Goal: Information Seeking & Learning: Learn about a topic

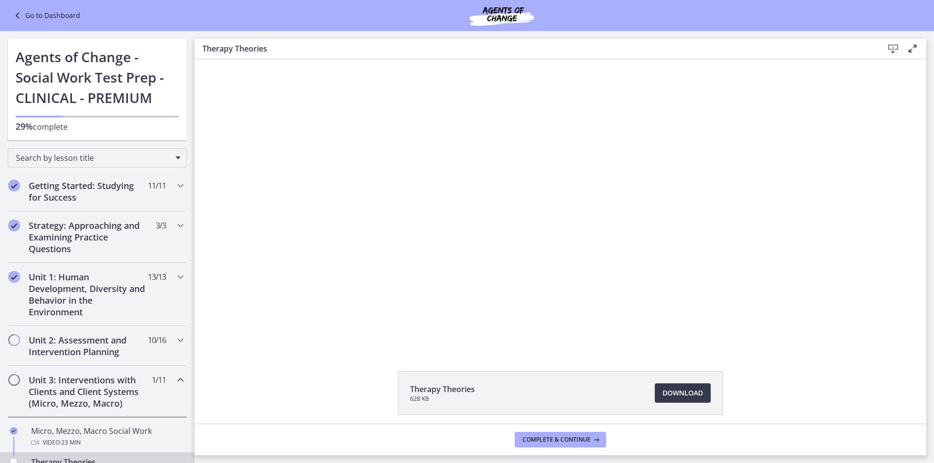
scroll to position [180, 0]
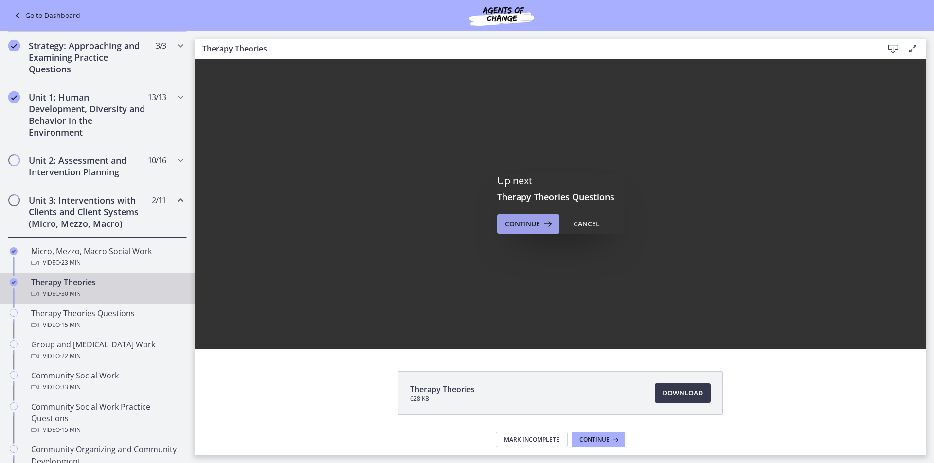
drag, startPoint x: 511, startPoint y: 214, endPoint x: 516, endPoint y: 221, distance: 9.0
click at [512, 214] on div "Up next Therapy Theories Questions Continue Cancel" at bounding box center [560, 204] width 126 height 59
click at [516, 222] on span "Continue" at bounding box center [522, 224] width 35 height 12
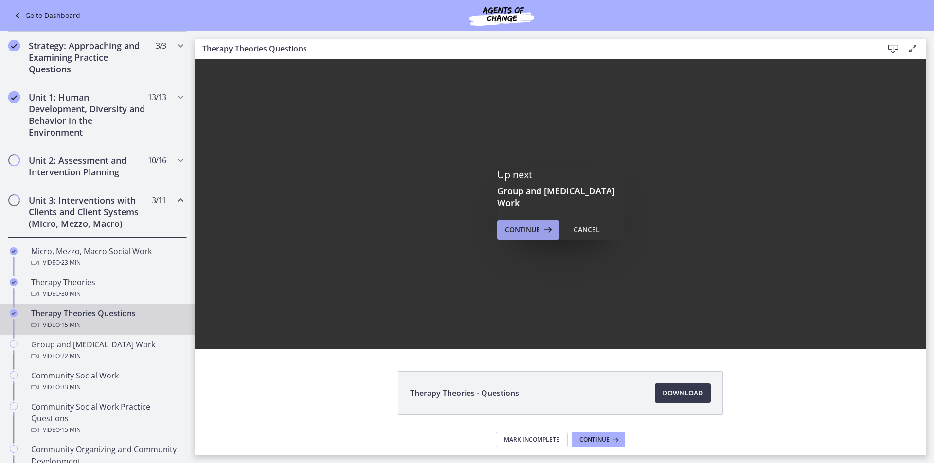
click at [524, 235] on span "Continue" at bounding box center [522, 230] width 35 height 12
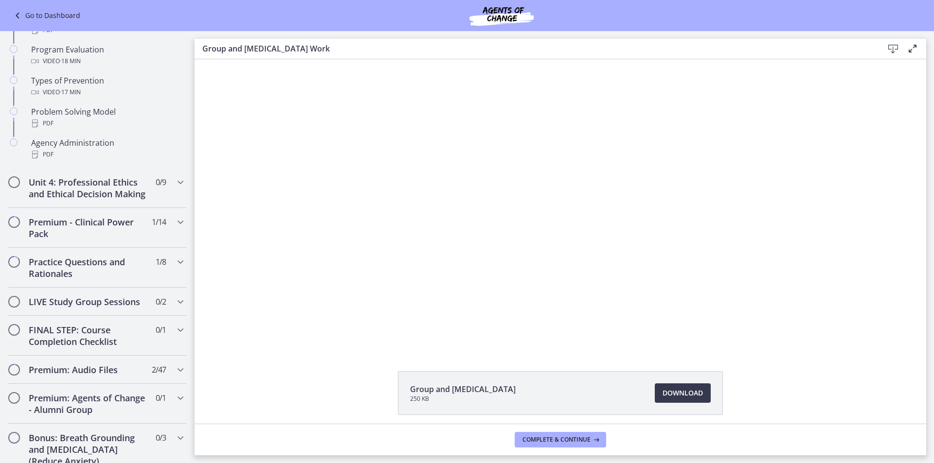
scroll to position [612, 0]
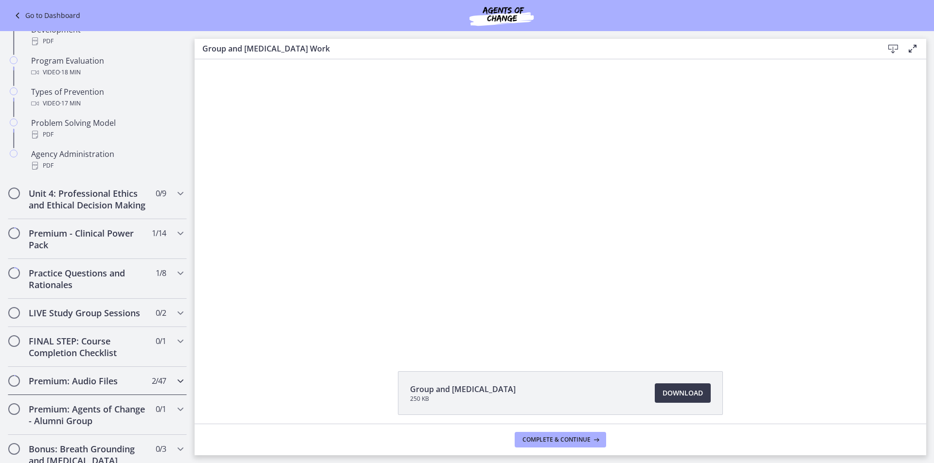
click at [112, 387] on h2 "Premium: Audio Files" at bounding box center [88, 381] width 119 height 12
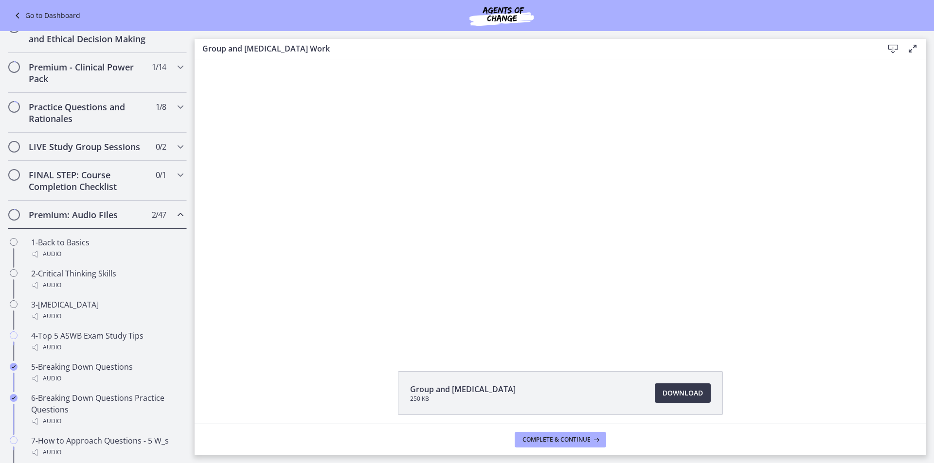
scroll to position [608, 0]
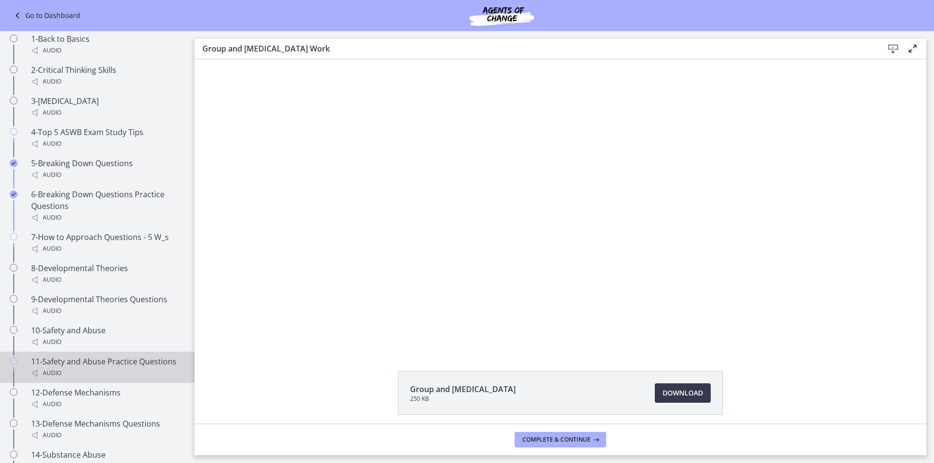
click at [53, 379] on div "Audio" at bounding box center [107, 374] width 152 height 12
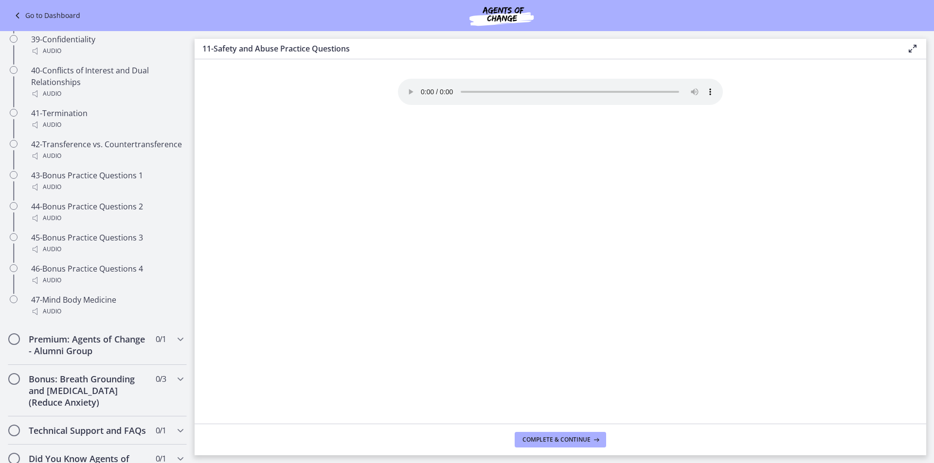
scroll to position [1893, 0]
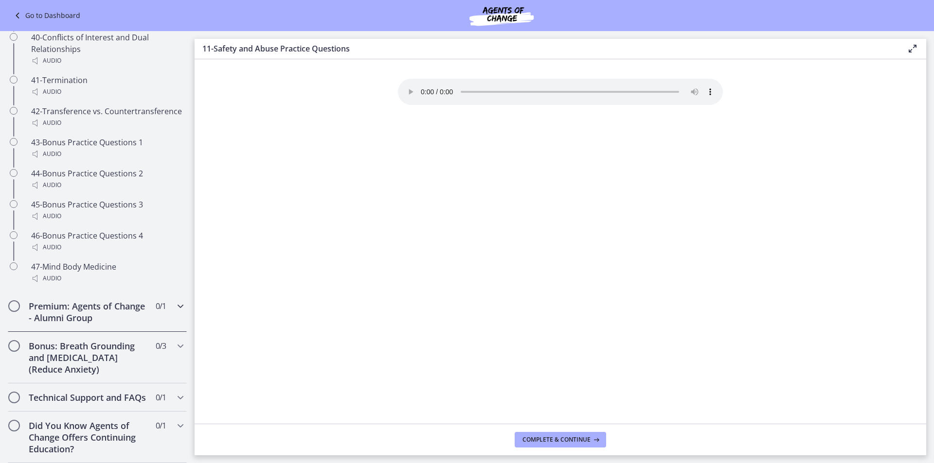
click at [175, 300] on icon "Chapters" at bounding box center [181, 306] width 12 height 12
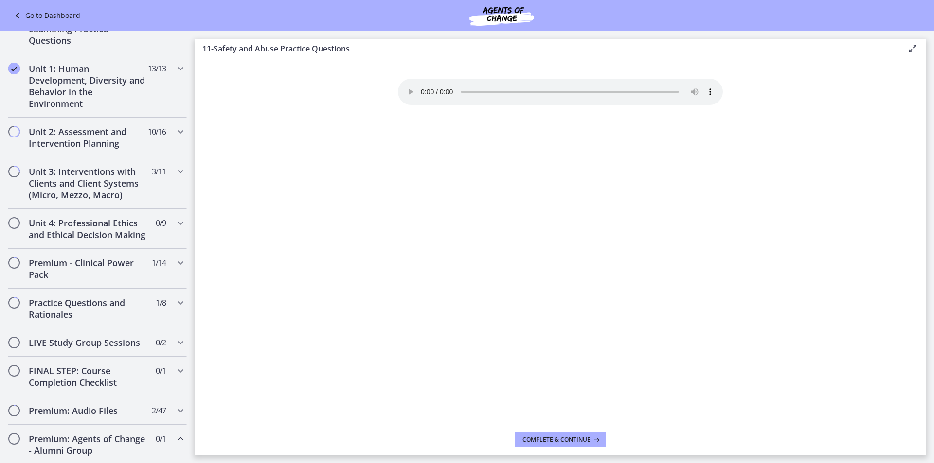
scroll to position [205, 0]
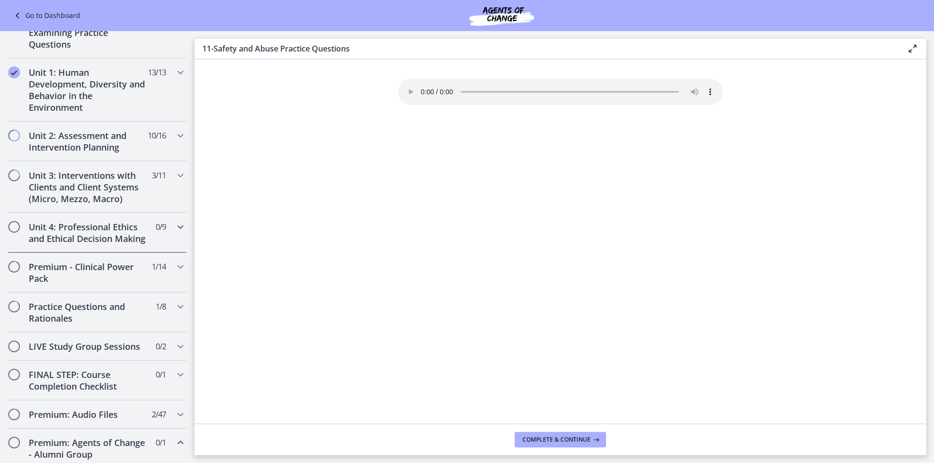
click at [93, 239] on h2 "Unit 4: Professional Ethics and Ethical Decision Making" at bounding box center [88, 232] width 119 height 23
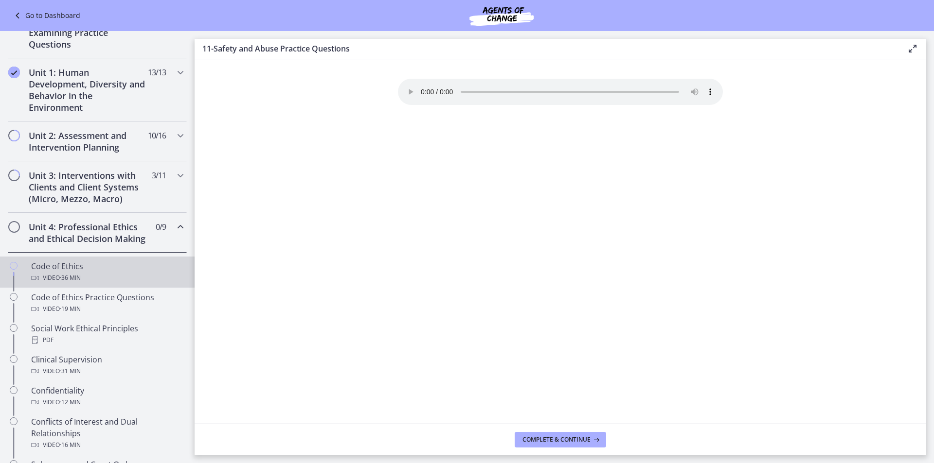
click at [91, 274] on div "Code of Ethics Video · 36 min" at bounding box center [107, 272] width 152 height 23
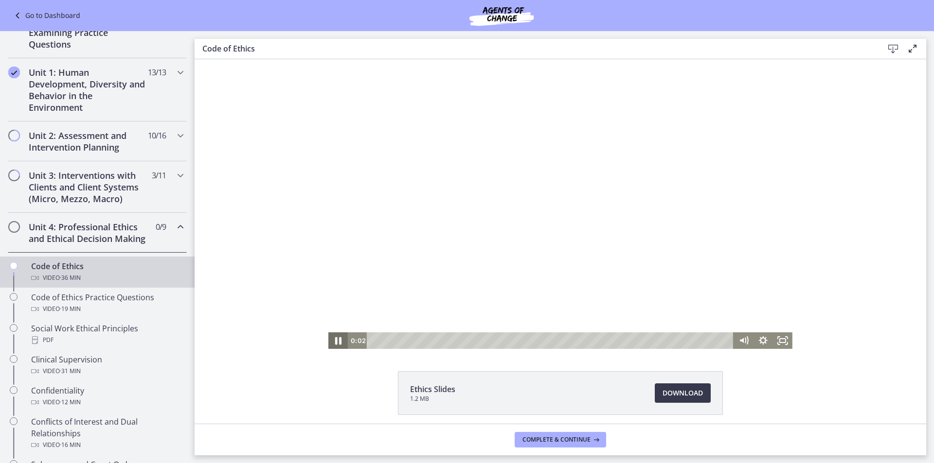
click at [335, 342] on icon "Pause" at bounding box center [338, 341] width 6 height 8
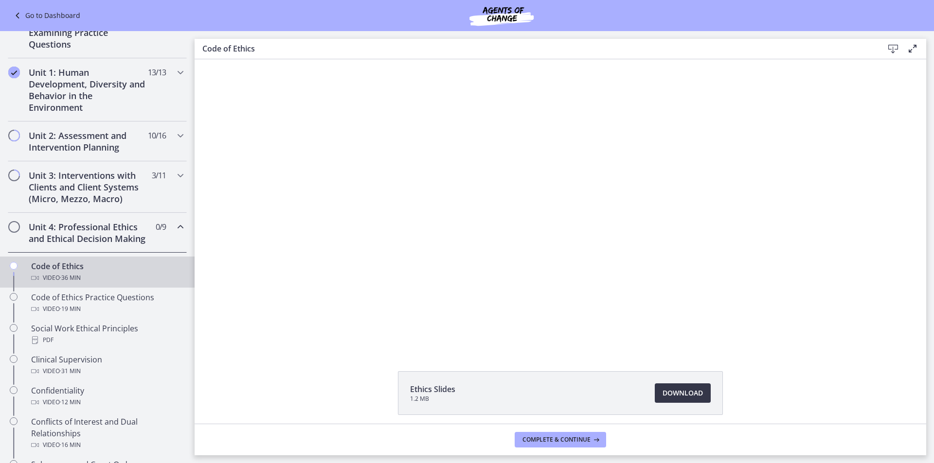
click at [667, 397] on span "Download Opens in a new window" at bounding box center [682, 394] width 40 height 12
click at [121, 315] on div "Code of Ethics Practice Questions Video · 19 min" at bounding box center [107, 303] width 152 height 23
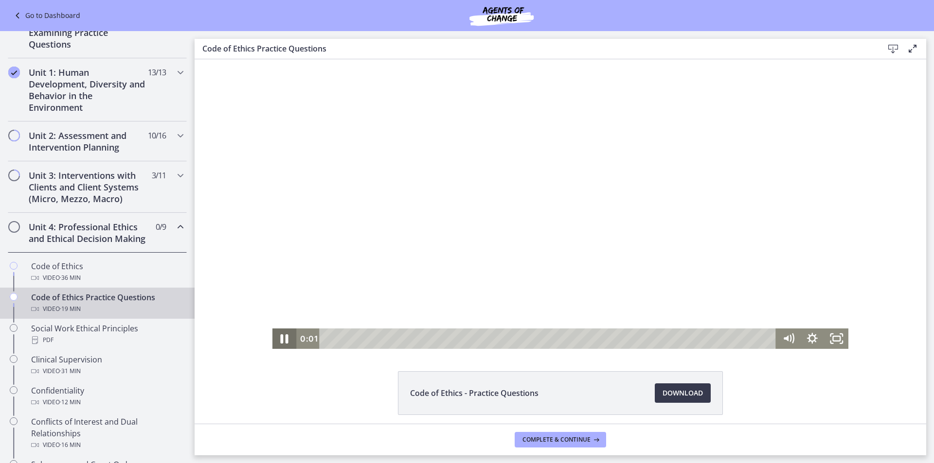
drag, startPoint x: 280, startPoint y: 342, endPoint x: 650, endPoint y: 436, distance: 382.2
click at [281, 342] on icon "Pause" at bounding box center [285, 339] width 8 height 9
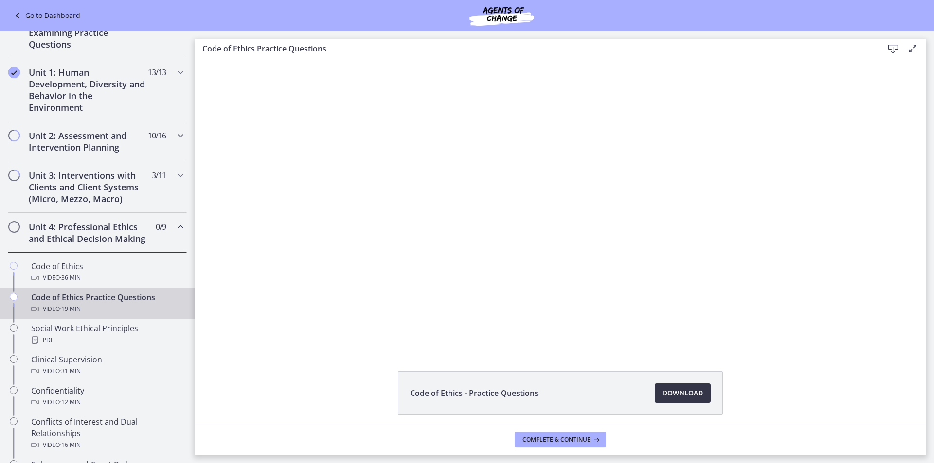
click at [681, 397] on span "Download Opens in a new window" at bounding box center [682, 394] width 40 height 12
click at [106, 346] on div "PDF" at bounding box center [107, 341] width 152 height 12
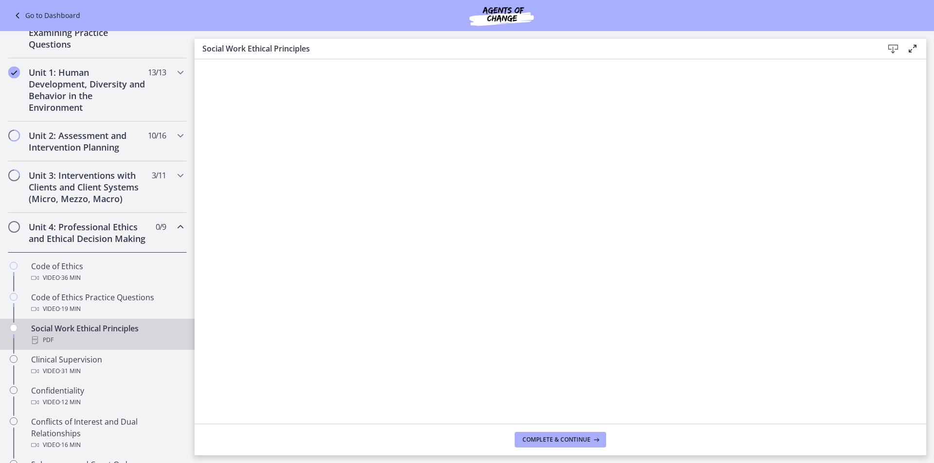
click at [891, 53] on icon at bounding box center [893, 49] width 12 height 12
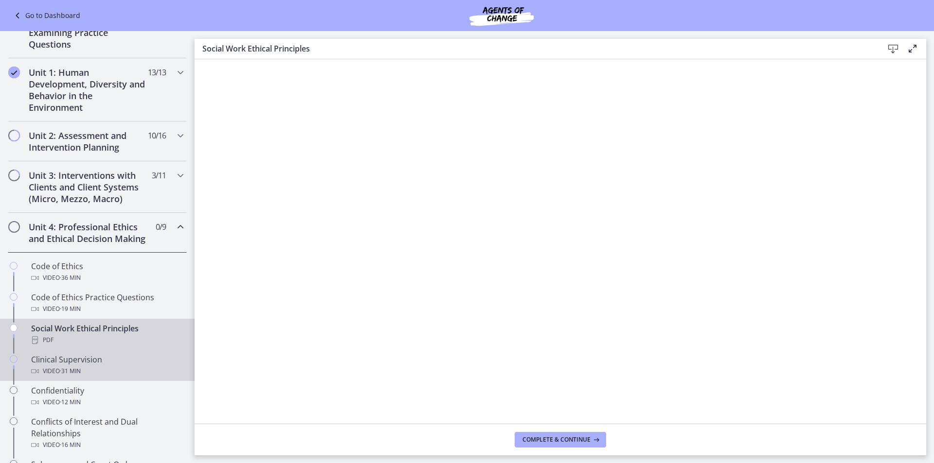
click at [100, 377] on div "Video · 31 min" at bounding box center [107, 372] width 152 height 12
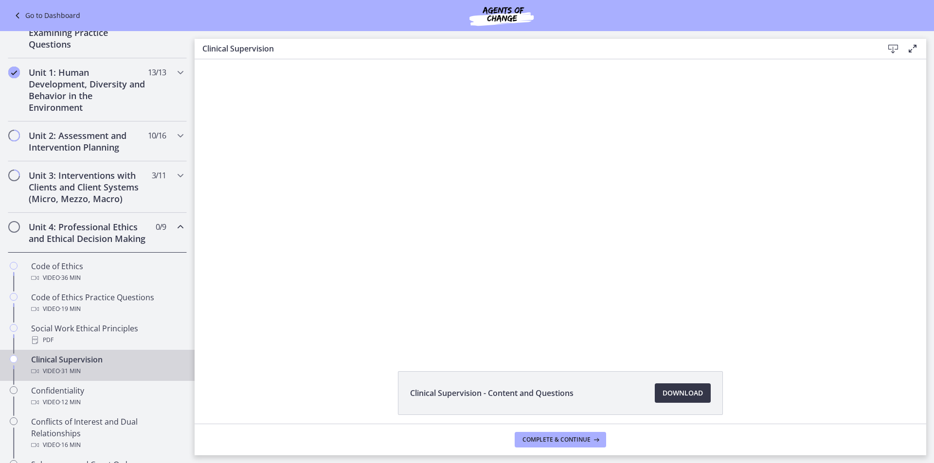
click at [669, 393] on span "Download Opens in a new window" at bounding box center [682, 394] width 40 height 12
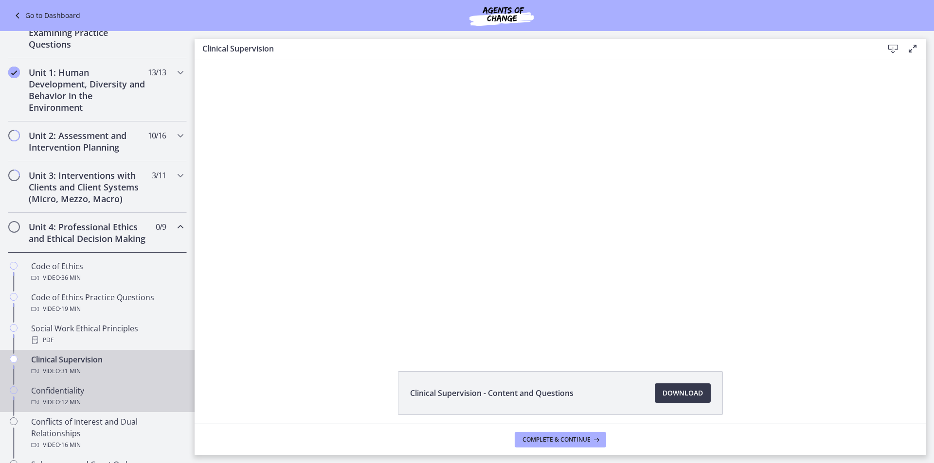
click at [110, 406] on div "Confidentiality Video · 12 min" at bounding box center [107, 396] width 152 height 23
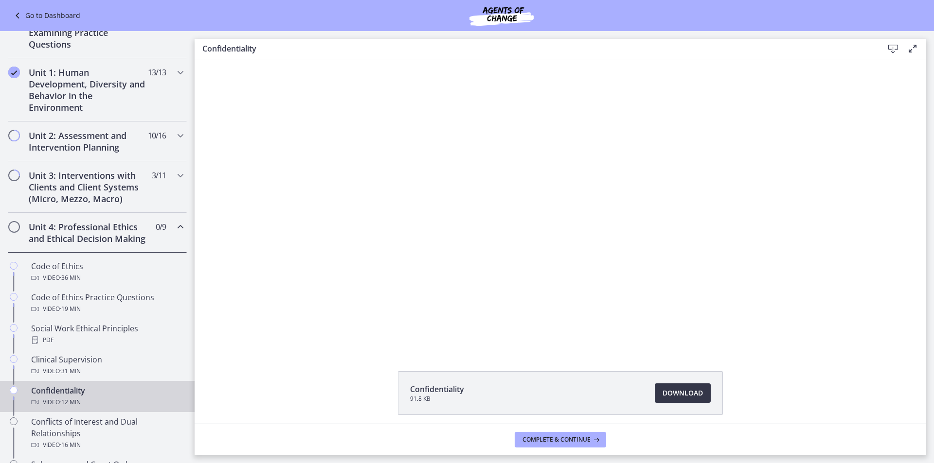
click at [665, 391] on span "Download Opens in a new window" at bounding box center [682, 394] width 40 height 12
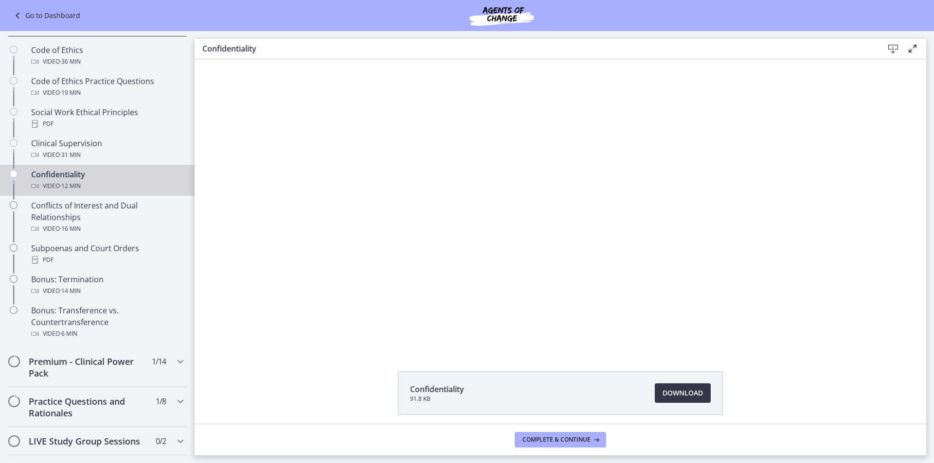
scroll to position [437, 0]
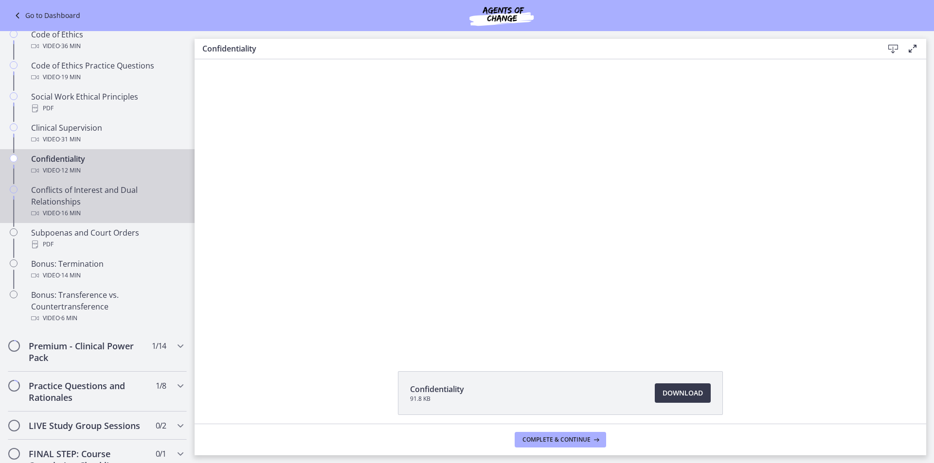
click at [122, 213] on div "Conflicts of Interest and Dual Relationships Video · 16 min" at bounding box center [107, 201] width 152 height 35
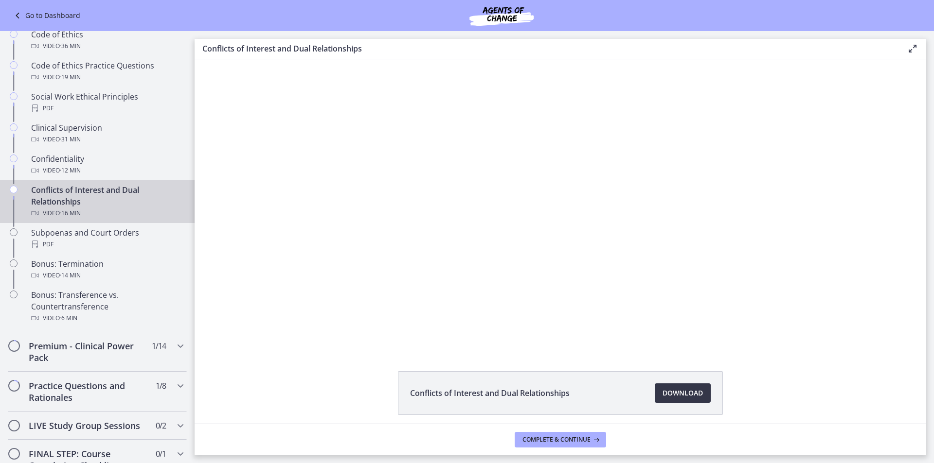
click at [691, 395] on span "Download Opens in a new window" at bounding box center [682, 394] width 40 height 12
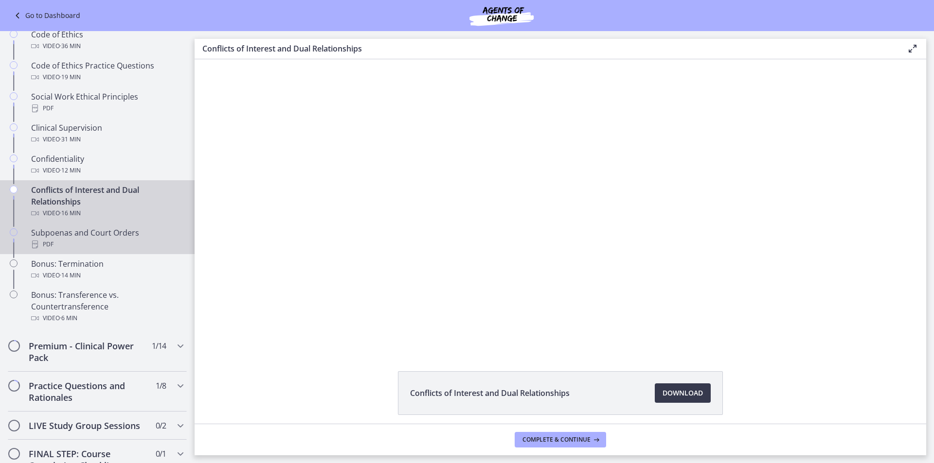
click at [134, 250] on div "PDF" at bounding box center [107, 245] width 152 height 12
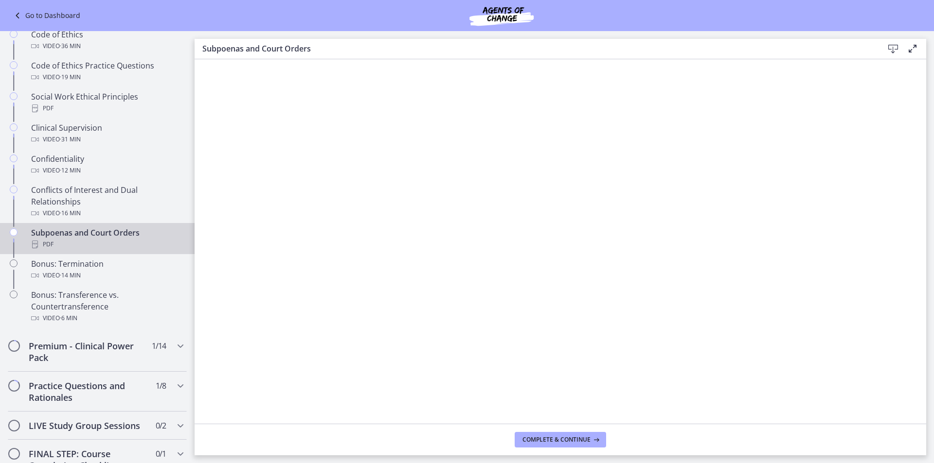
click at [896, 50] on icon at bounding box center [893, 49] width 12 height 12
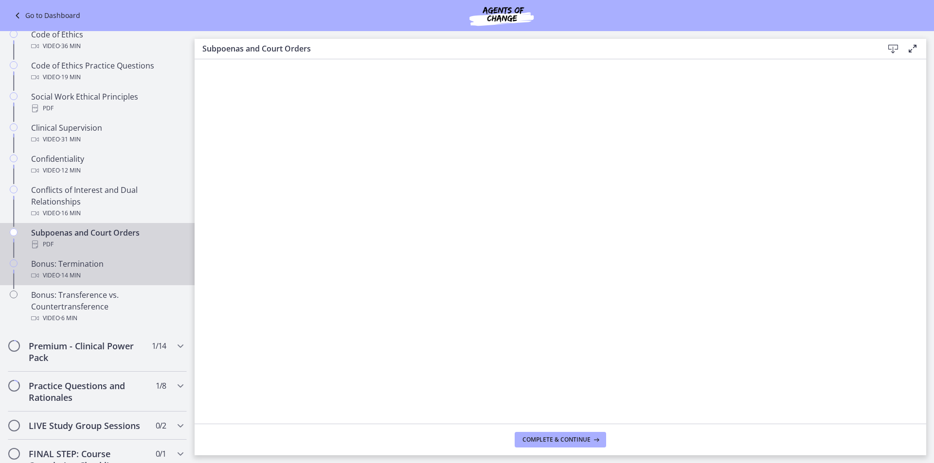
click at [129, 279] on div "Bonus: Termination Video · 14 min" at bounding box center [107, 269] width 152 height 23
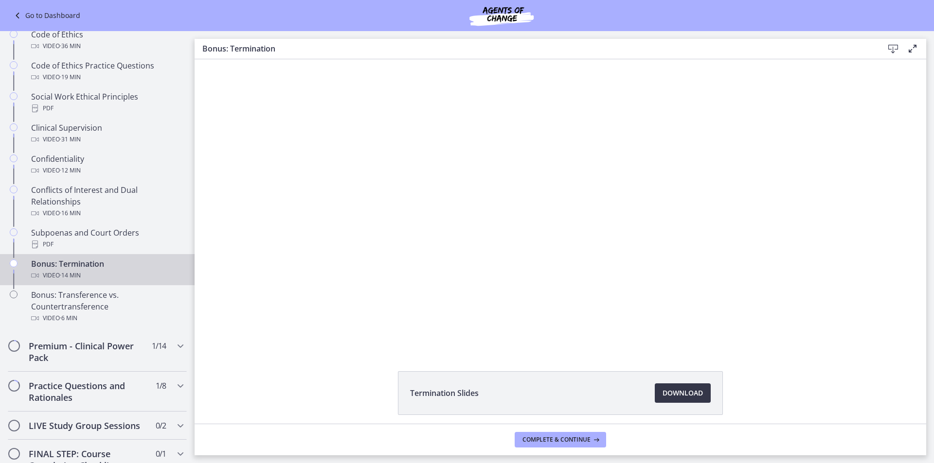
click at [673, 395] on span "Download Opens in a new window" at bounding box center [682, 394] width 40 height 12
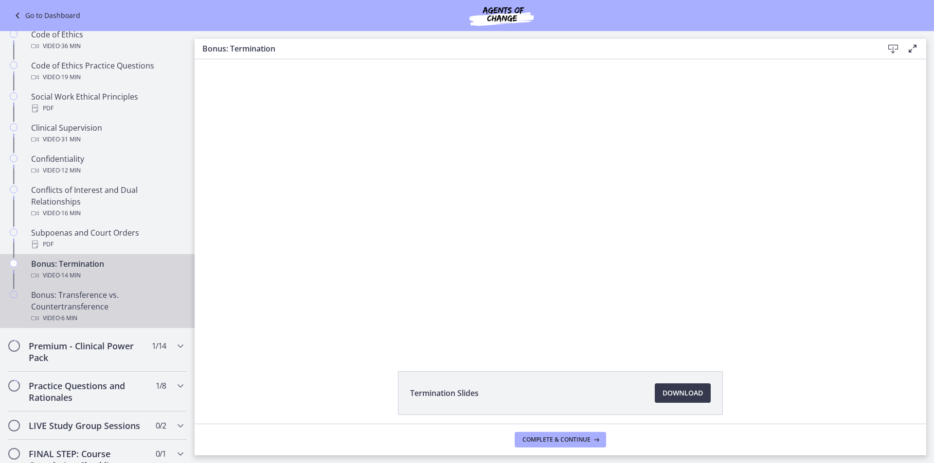
click at [129, 318] on div "Bonus: Transference vs. Countertransference Video · 6 min" at bounding box center [107, 306] width 152 height 35
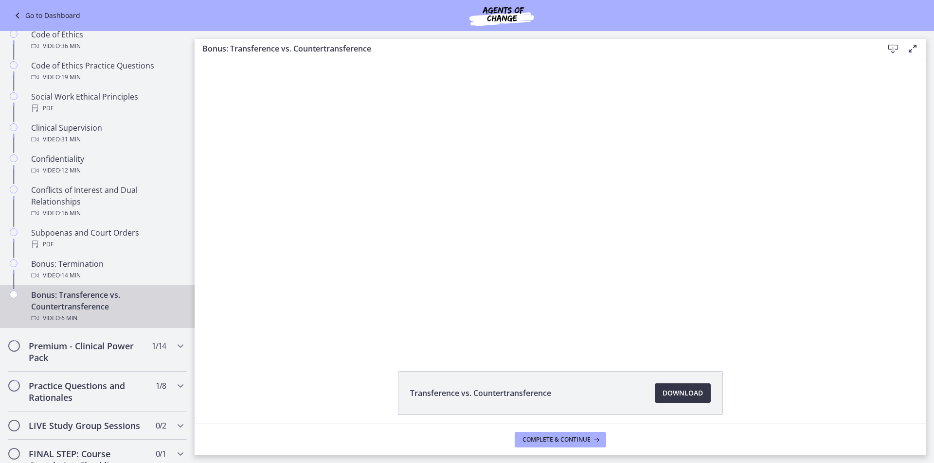
click at [688, 388] on span "Download Opens in a new window" at bounding box center [682, 394] width 40 height 12
click at [104, 364] on h2 "Premium - Clinical Power Pack" at bounding box center [88, 351] width 119 height 23
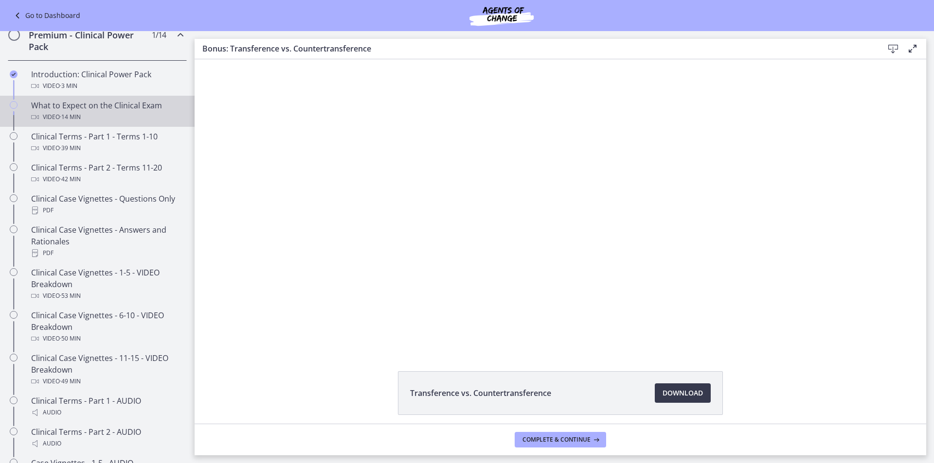
click at [115, 123] on div "Video · 14 min" at bounding box center [107, 117] width 152 height 12
click at [676, 389] on span "Download Opens in a new window" at bounding box center [682, 394] width 40 height 12
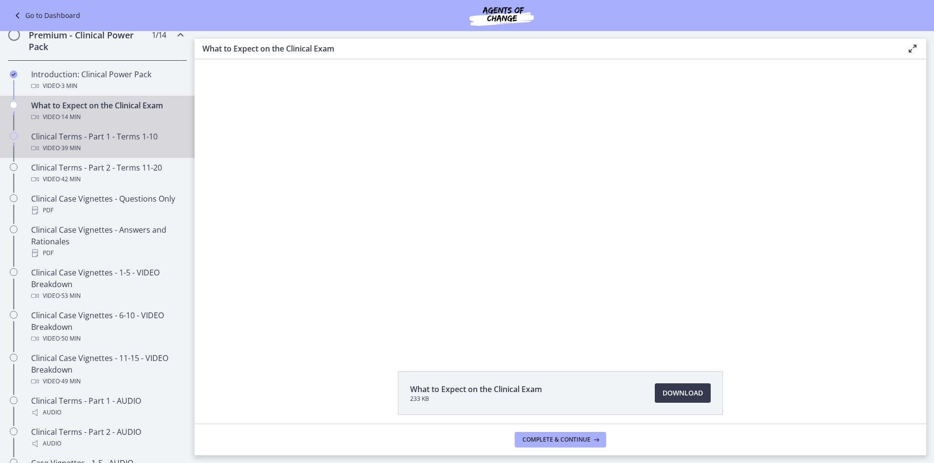
click at [106, 154] on div "Video · 39 min" at bounding box center [107, 148] width 152 height 12
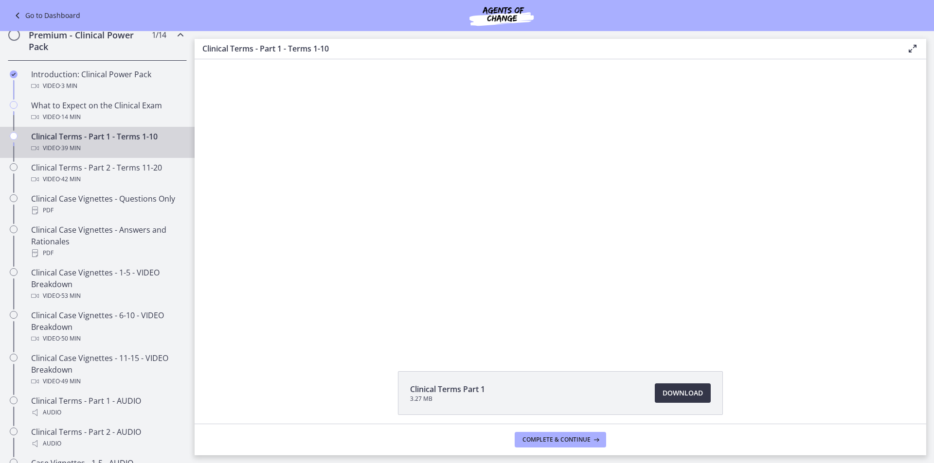
click at [679, 397] on span "Download Opens in a new window" at bounding box center [682, 394] width 40 height 12
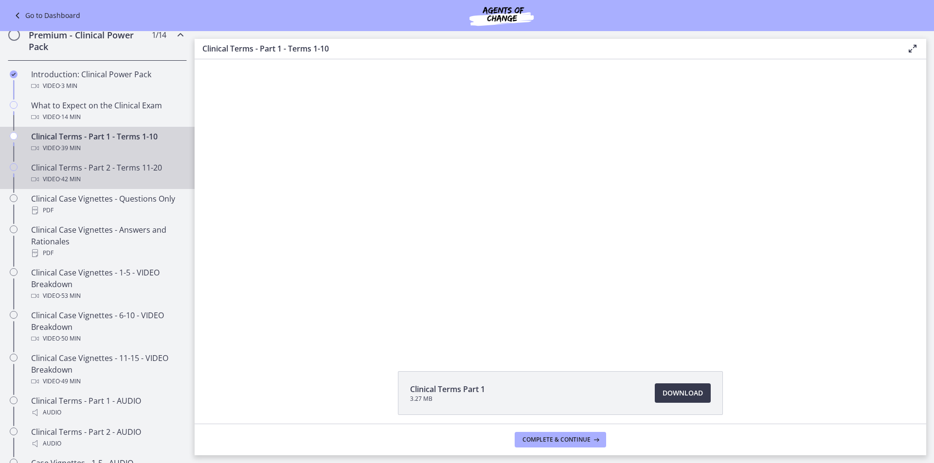
click at [116, 185] on div "Video · 42 min" at bounding box center [107, 180] width 152 height 12
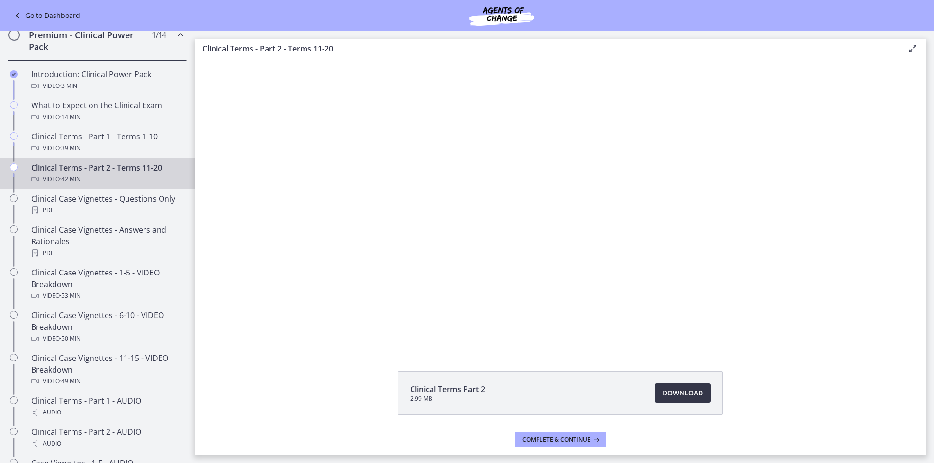
click at [668, 395] on span "Download Opens in a new window" at bounding box center [682, 394] width 40 height 12
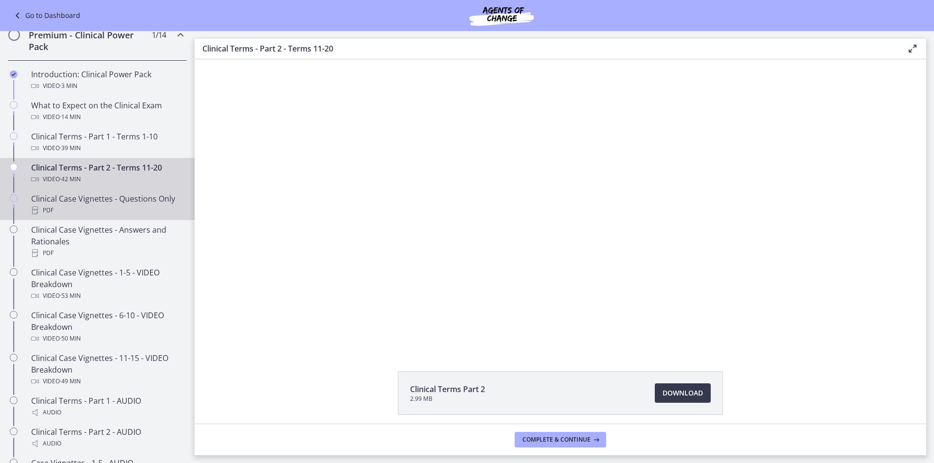
click at [114, 216] on div "PDF" at bounding box center [107, 211] width 152 height 12
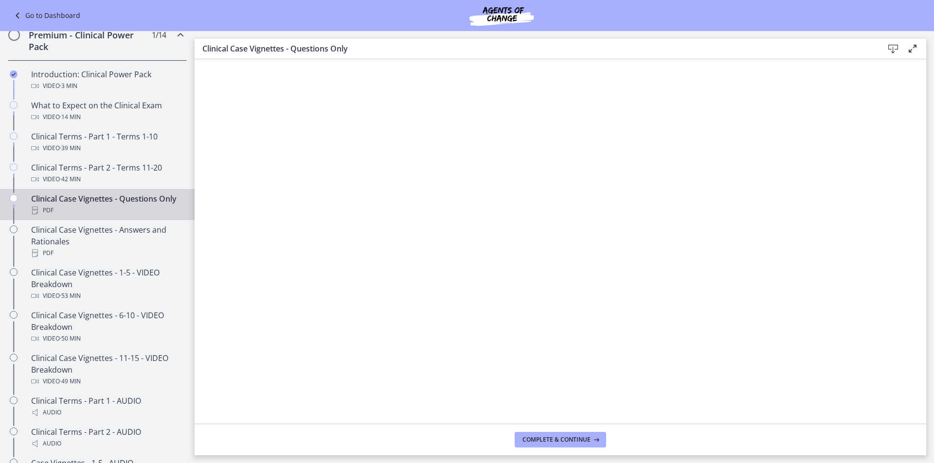
click at [890, 46] on icon at bounding box center [893, 49] width 12 height 12
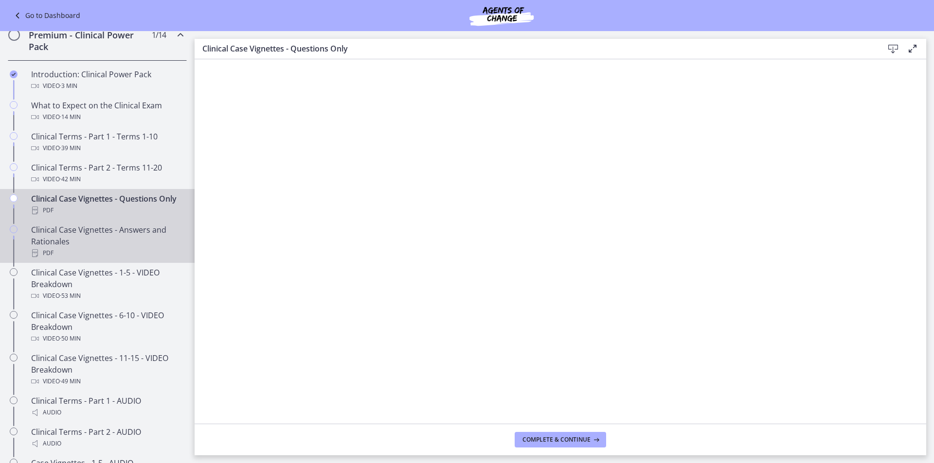
click at [113, 259] on div "Clinical Case Vignettes - Answers and Rationales PDF" at bounding box center [107, 241] width 152 height 35
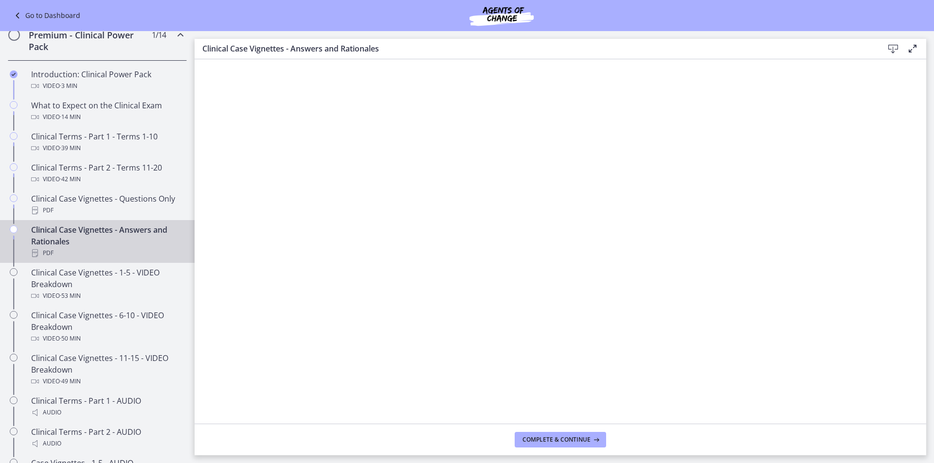
click at [889, 48] on icon at bounding box center [893, 49] width 12 height 12
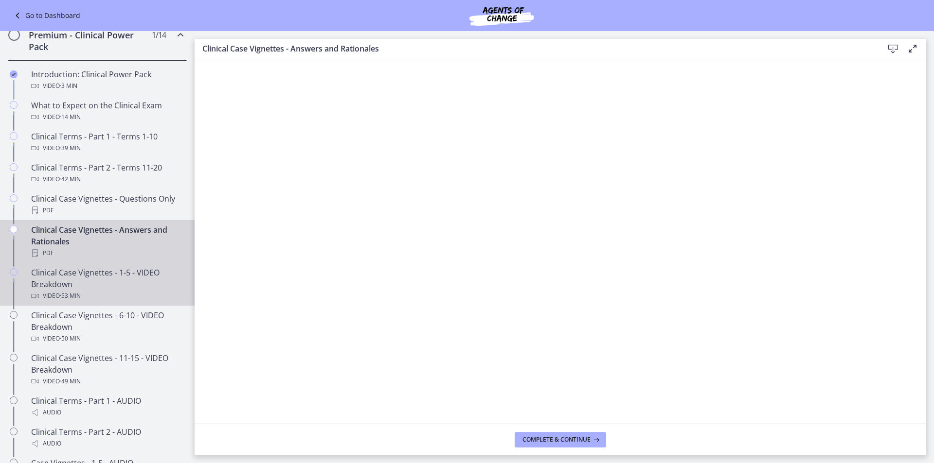
click at [110, 299] on div "Clinical Case Vignettes - 1-5 - VIDEO Breakdown Video · 53 min" at bounding box center [107, 284] width 152 height 35
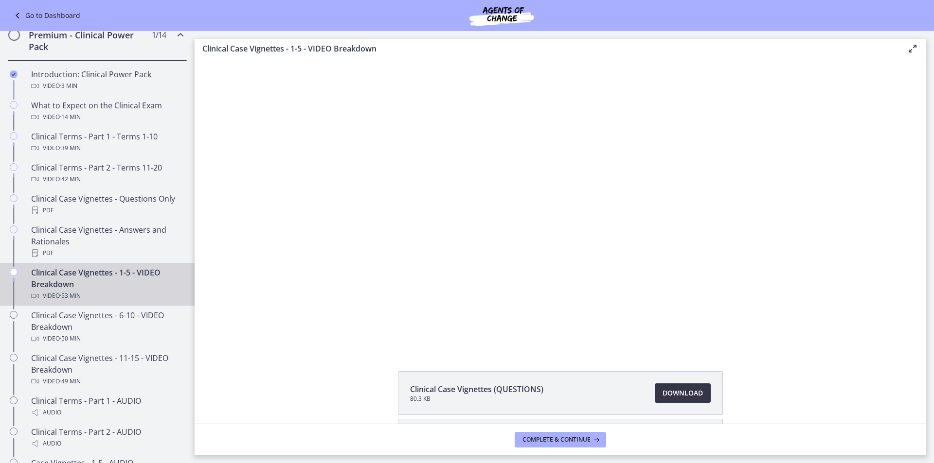
click at [671, 397] on span "Download Opens in a new window" at bounding box center [682, 394] width 40 height 12
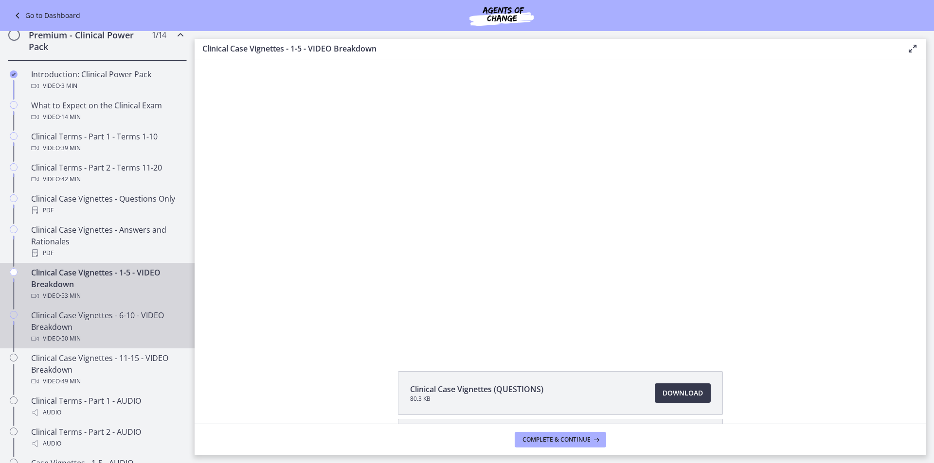
click at [115, 339] on div "Clinical Case Vignettes - 6-10 - VIDEO Breakdown Video · 50 min" at bounding box center [107, 327] width 152 height 35
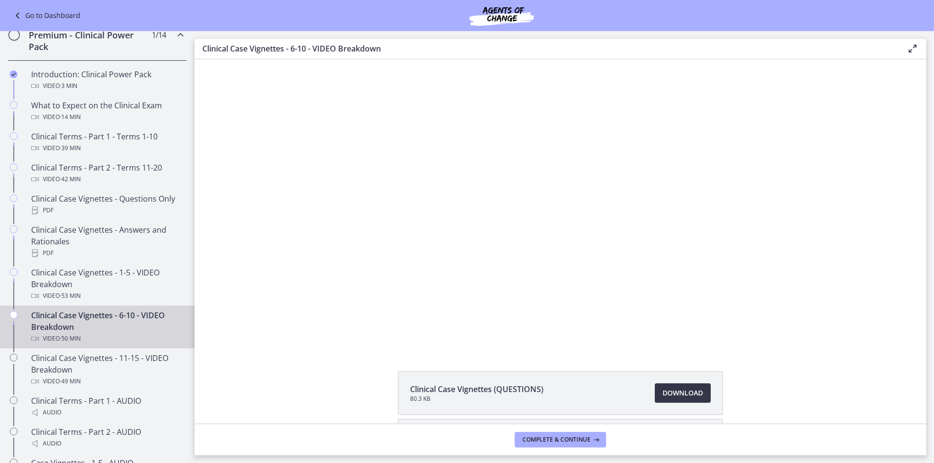
click at [681, 395] on span "Download Opens in a new window" at bounding box center [682, 394] width 40 height 12
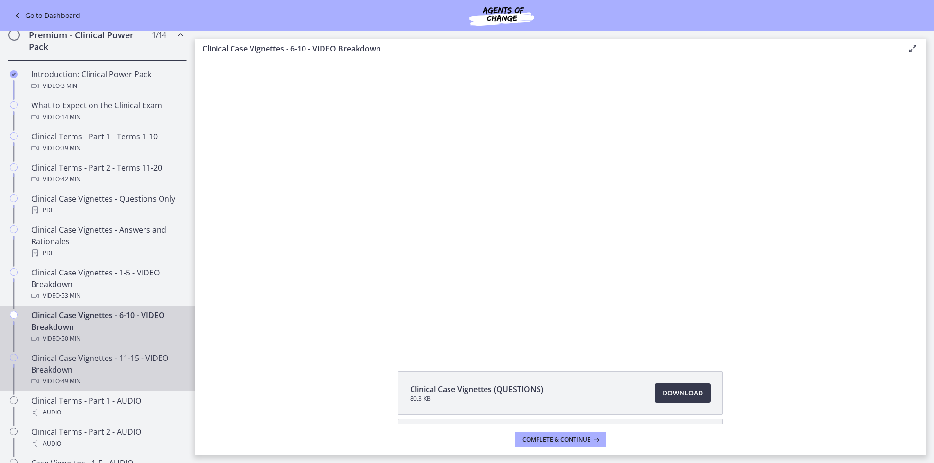
click at [133, 376] on div "Clinical Case Vignettes - 11-15 - VIDEO Breakdown Video · 49 min" at bounding box center [107, 370] width 152 height 35
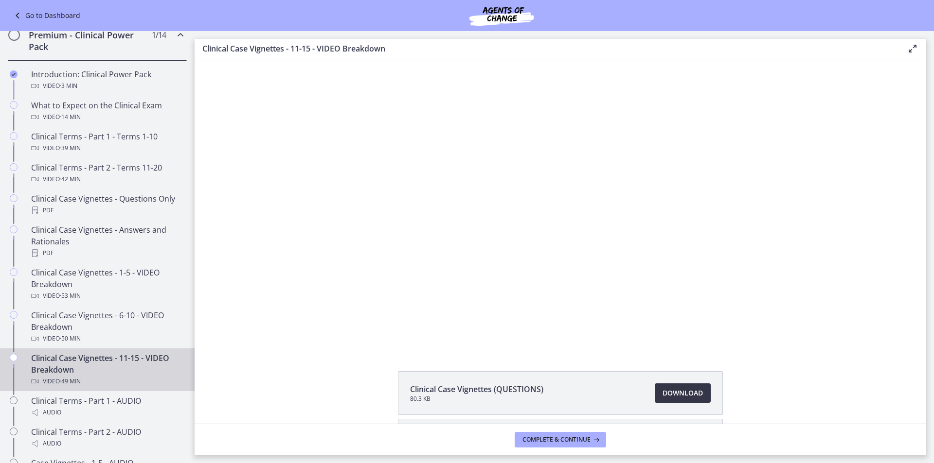
click at [682, 388] on span "Download Opens in a new window" at bounding box center [682, 394] width 40 height 12
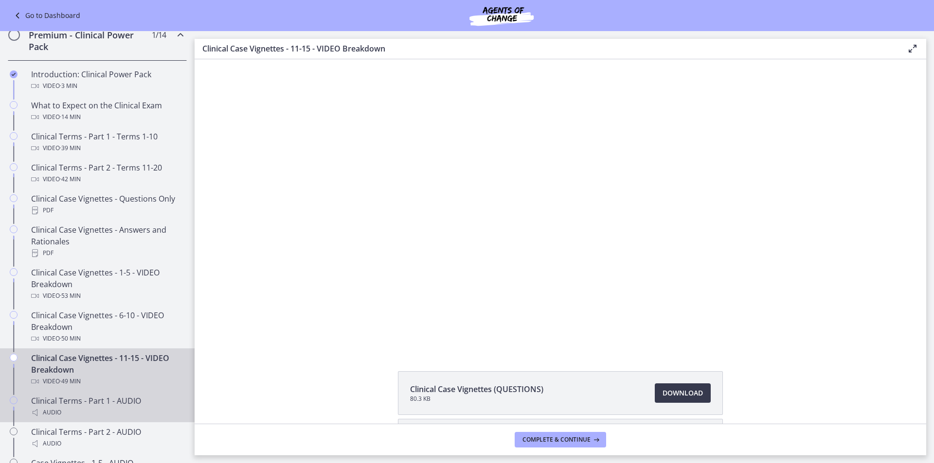
click at [75, 419] on div "Audio" at bounding box center [107, 413] width 152 height 12
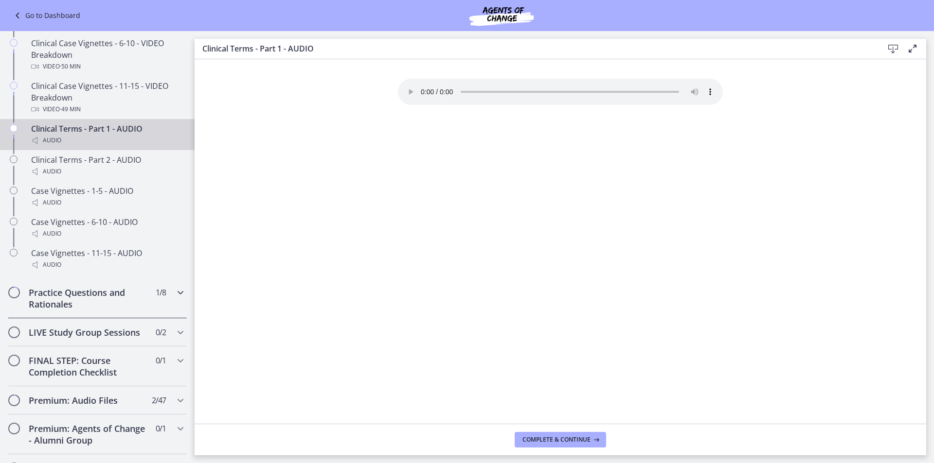
click at [95, 310] on h2 "Practice Questions and Rationales" at bounding box center [88, 298] width 119 height 23
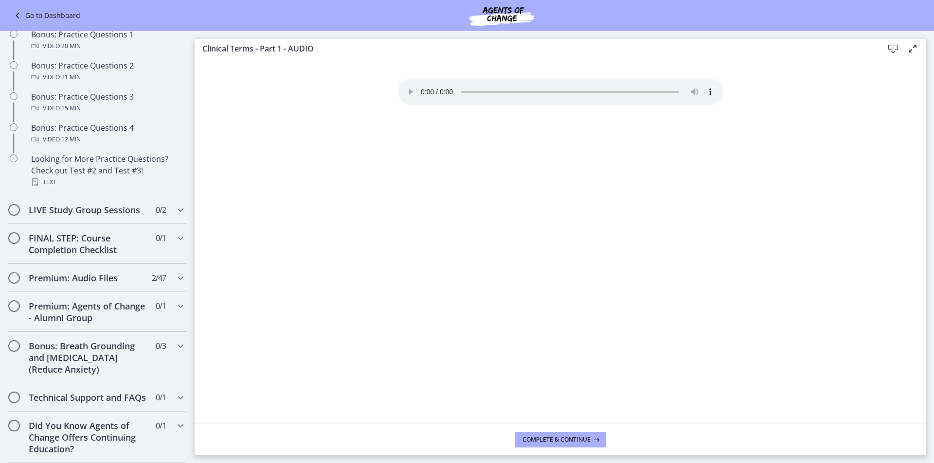
scroll to position [656, 0]
click at [110, 443] on h2 "Did You Know Agents of Change Offers Continuing Education?" at bounding box center [88, 437] width 119 height 35
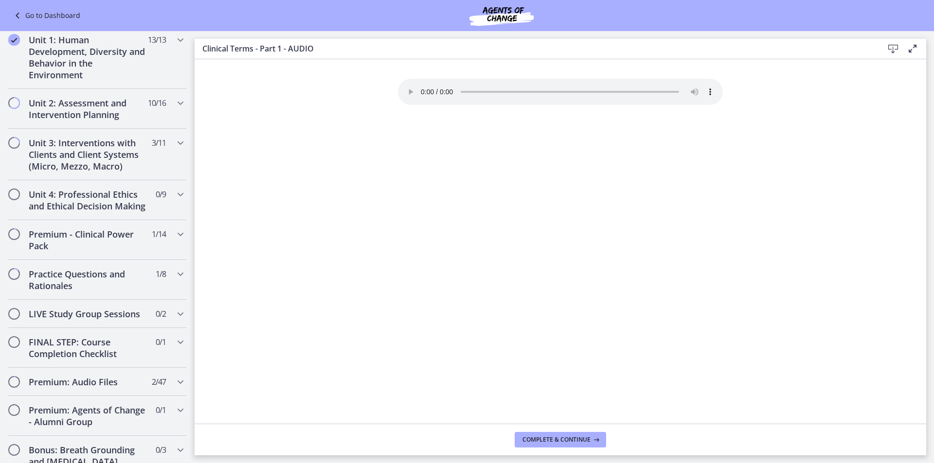
scroll to position [220, 0]
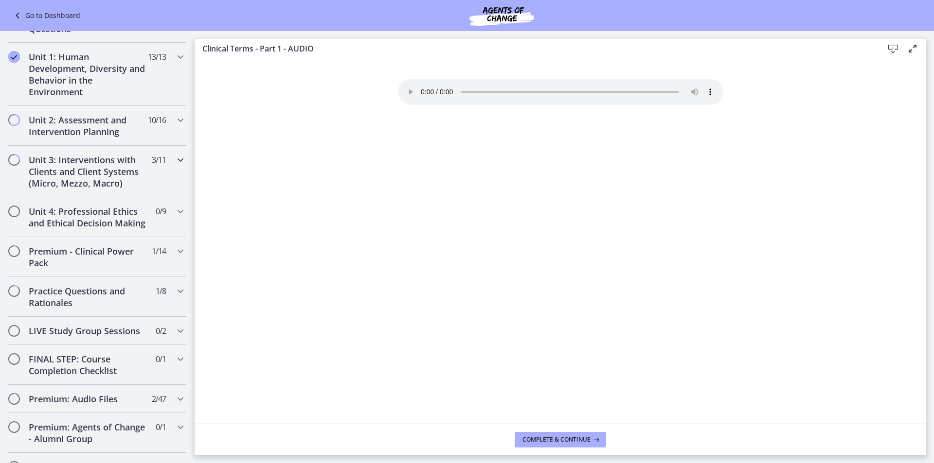
click at [79, 179] on h2 "Unit 3: Interventions with Clients and Client Systems (Micro, Mezzo, Macro)" at bounding box center [88, 171] width 119 height 35
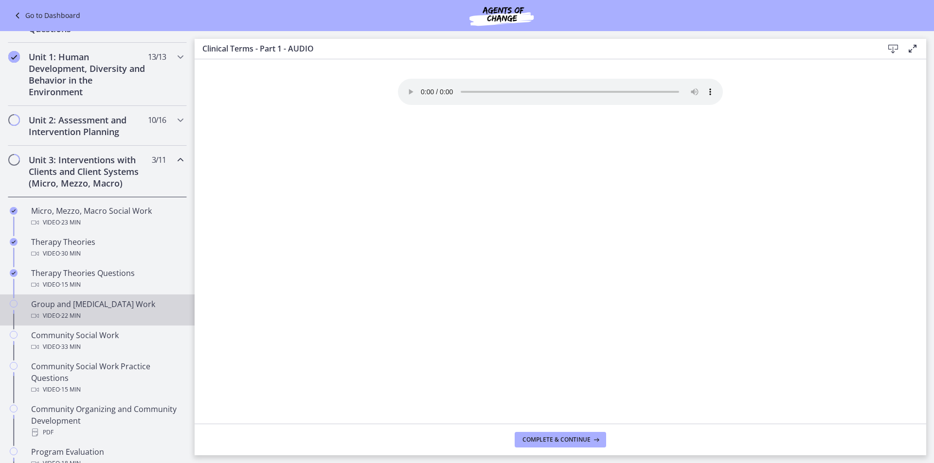
click at [73, 307] on div "Group and [MEDICAL_DATA] Work Video · 22 min" at bounding box center [107, 310] width 152 height 23
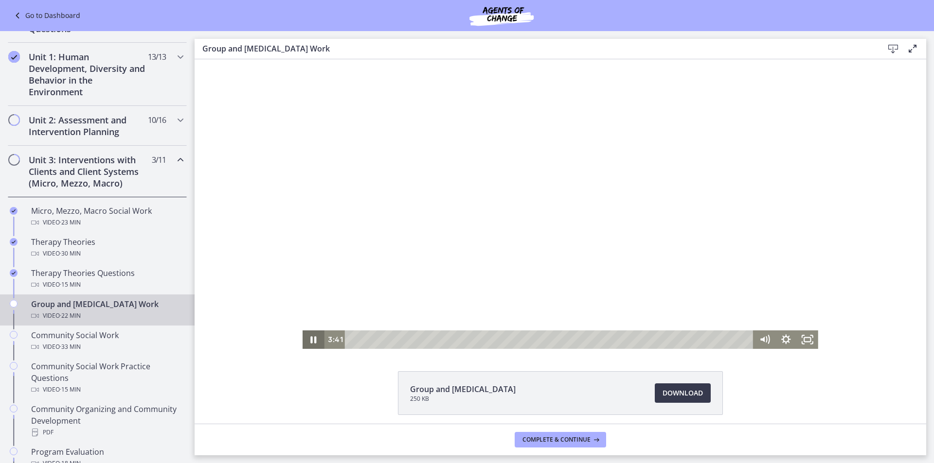
click at [310, 343] on icon "Pause" at bounding box center [312, 340] width 21 height 18
click at [311, 337] on icon "Play Video" at bounding box center [313, 340] width 5 height 8
